Goal: Task Accomplishment & Management: Manage account settings

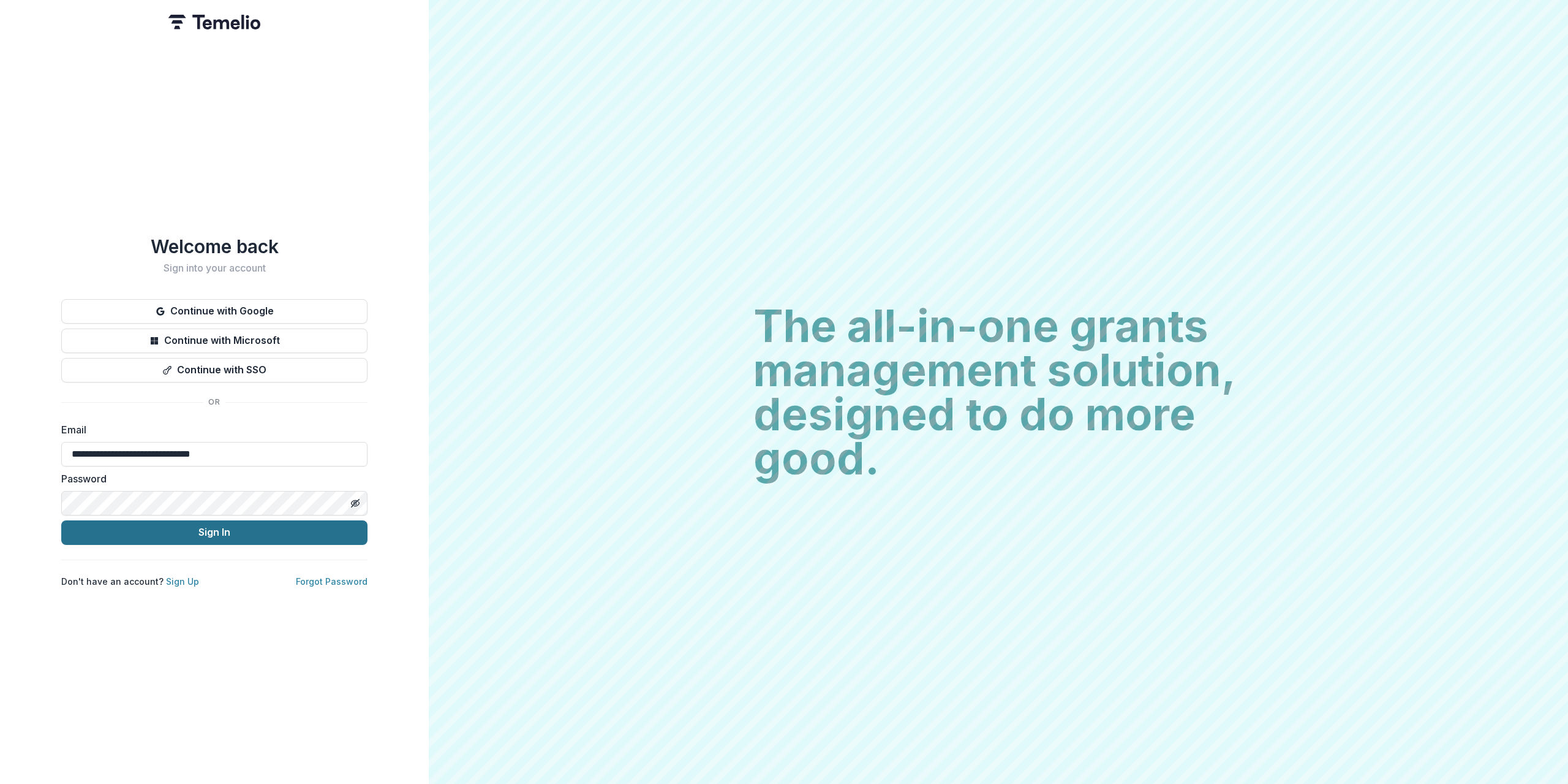
click at [180, 533] on button "Sign In" at bounding box center [214, 533] width 306 height 24
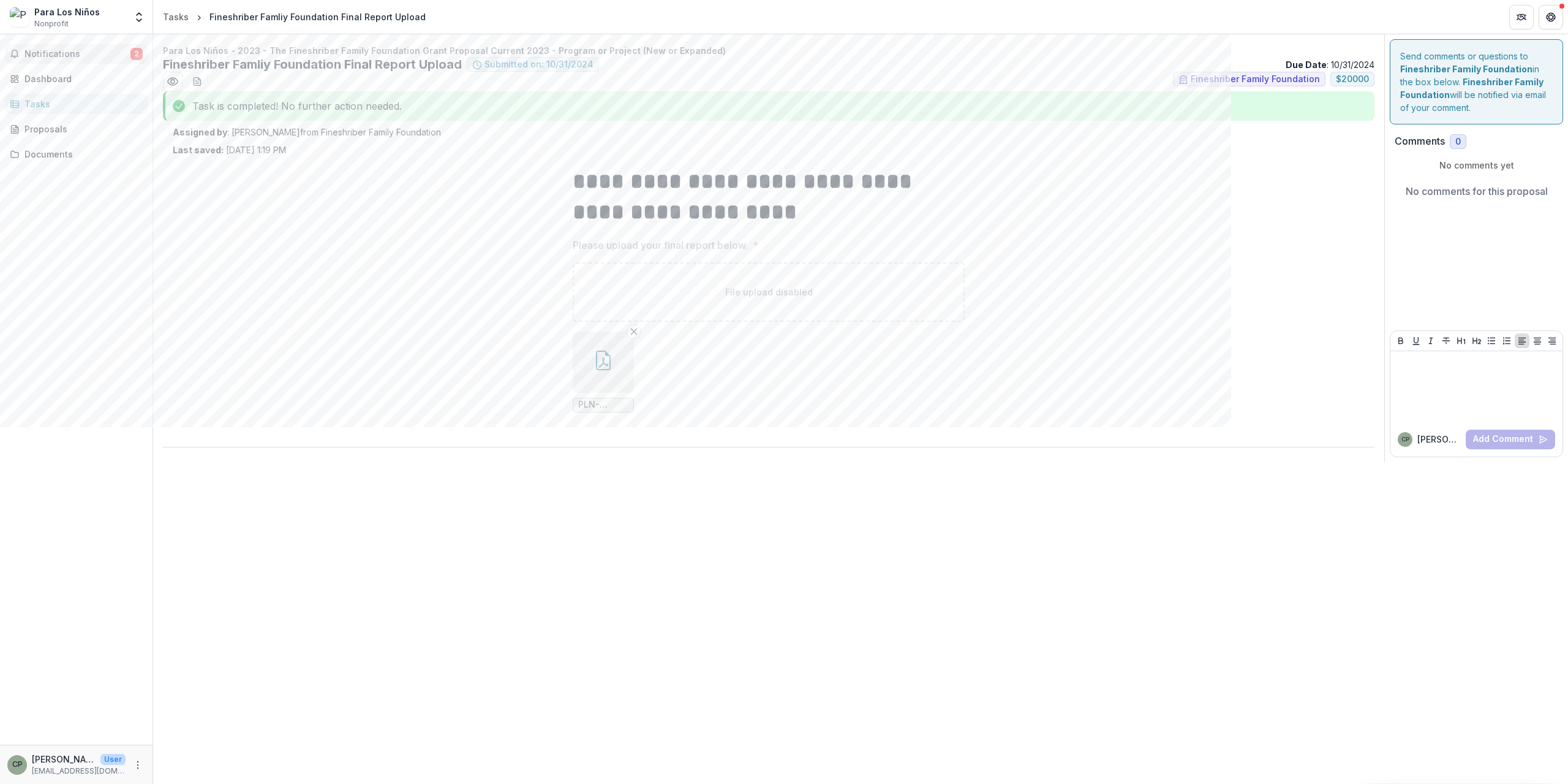
click at [106, 63] on button "Notifications 2" at bounding box center [76, 53] width 143 height 20
click at [78, 80] on div "Dashboard" at bounding box center [81, 78] width 113 height 13
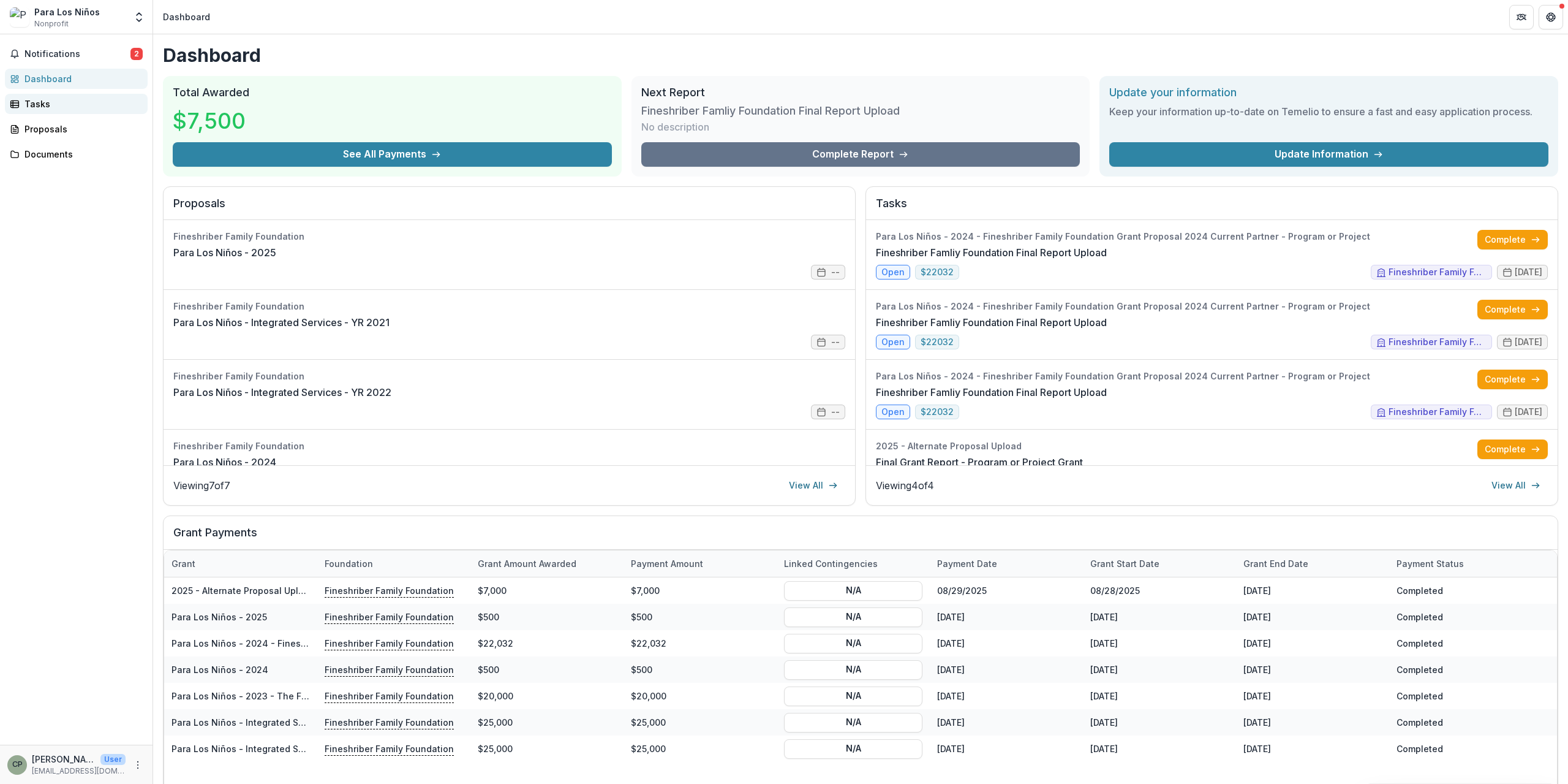
click at [83, 100] on div "Tasks" at bounding box center [81, 103] width 113 height 13
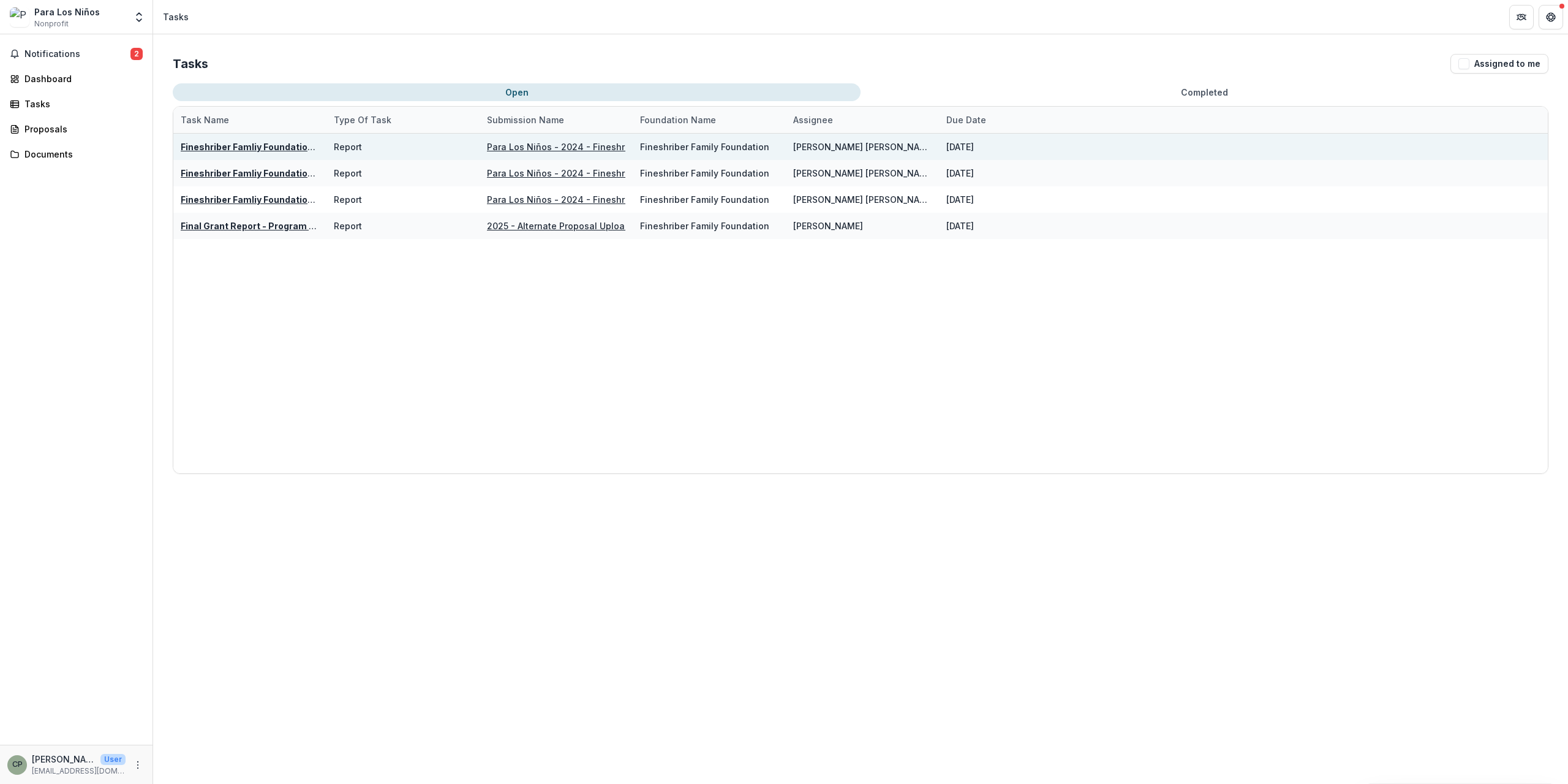
click at [974, 147] on div "[DATE]" at bounding box center [960, 147] width 28 height 13
click at [345, 151] on div "Report" at bounding box center [348, 147] width 28 height 13
click at [287, 153] on div "Fineshriber Famliy Foundation Final Report Upload" at bounding box center [249, 147] width 138 height 13
click at [279, 147] on u "Fineshriber Famliy Foundation Final Report Upload" at bounding box center [290, 146] width 220 height 10
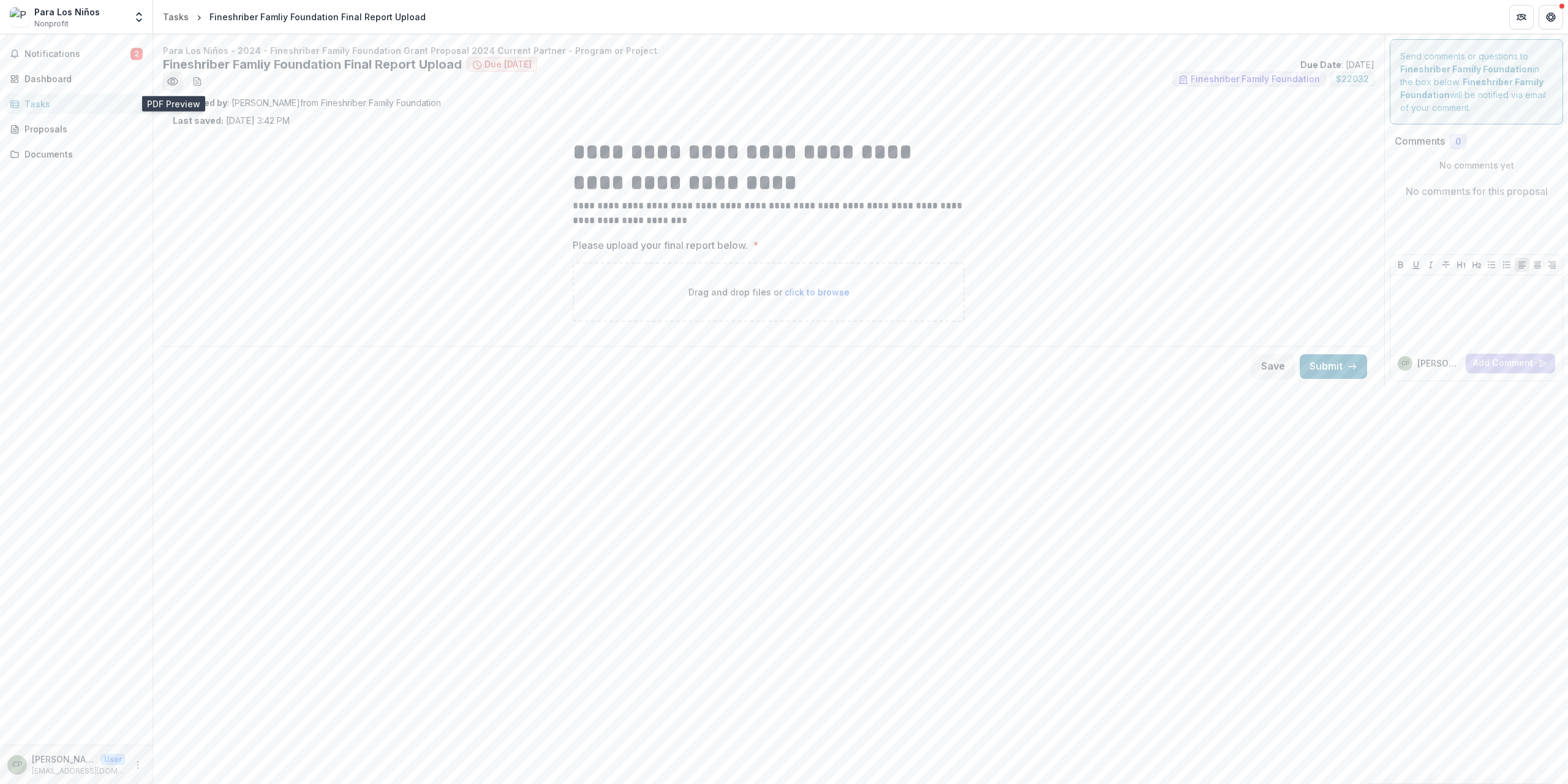
click at [177, 85] on icon "Preview 9ad2a890-59eb-4985-a956-234b6fa79cc2.pdf" at bounding box center [173, 82] width 12 height 12
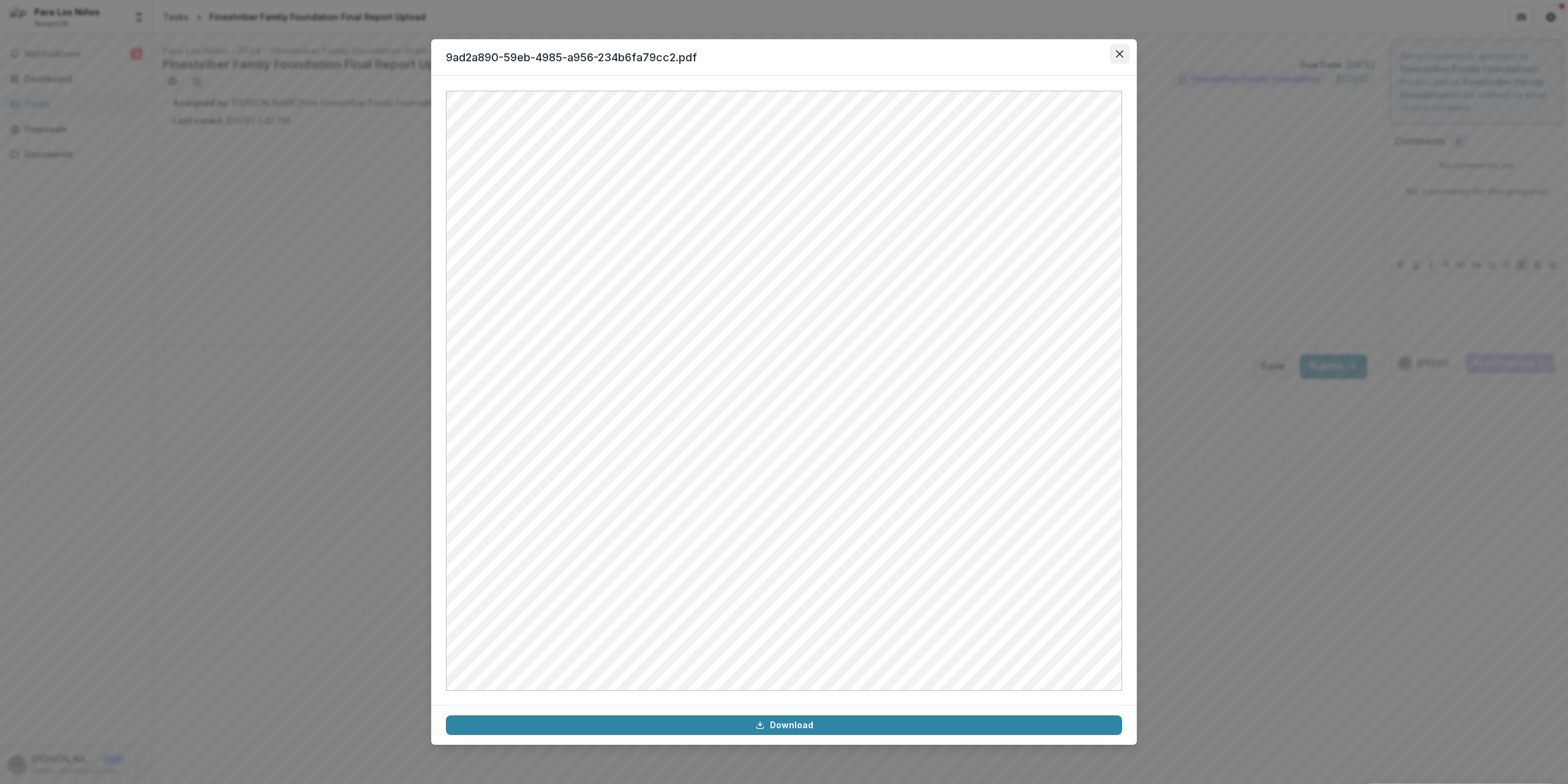
click at [1127, 56] on button "Close" at bounding box center [1119, 53] width 20 height 20
